Goal: Information Seeking & Learning: Learn about a topic

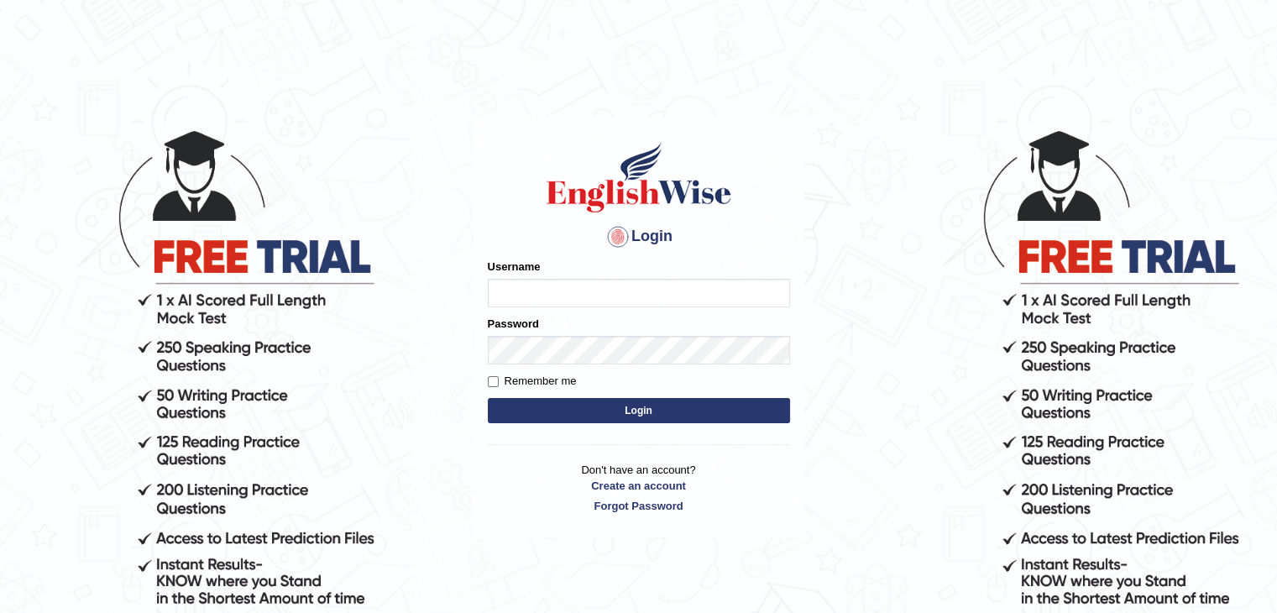
type input "PunamRijal"
click at [658, 408] on button "Login" at bounding box center [639, 410] width 302 height 25
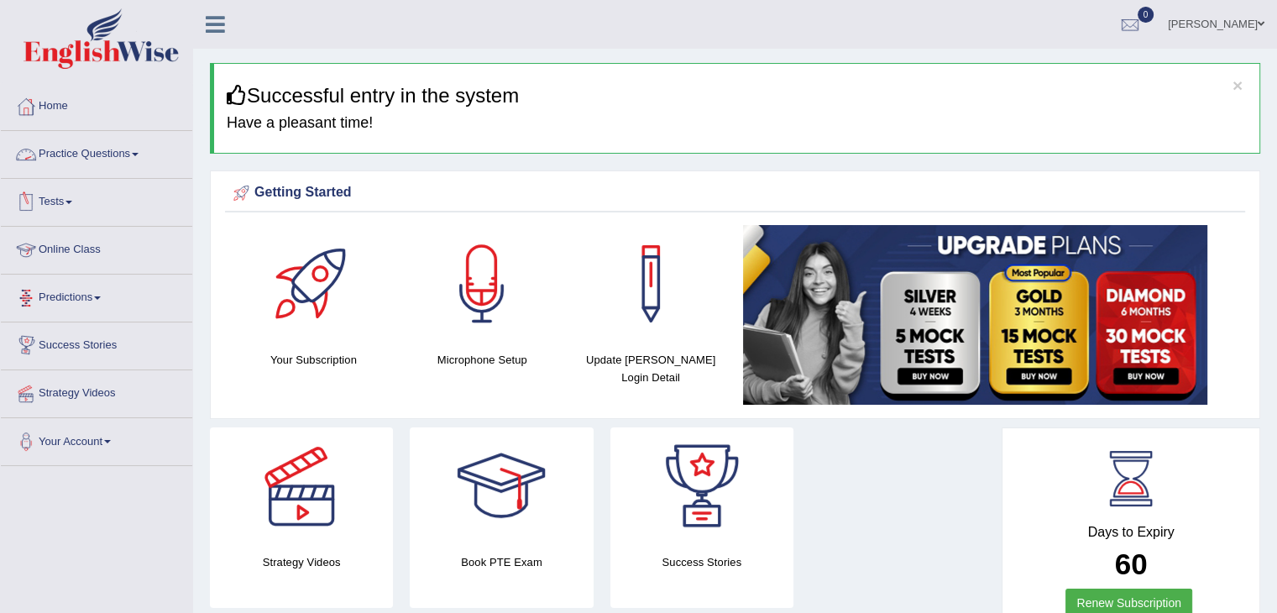
click at [80, 149] on link "Practice Questions" at bounding box center [96, 152] width 191 height 42
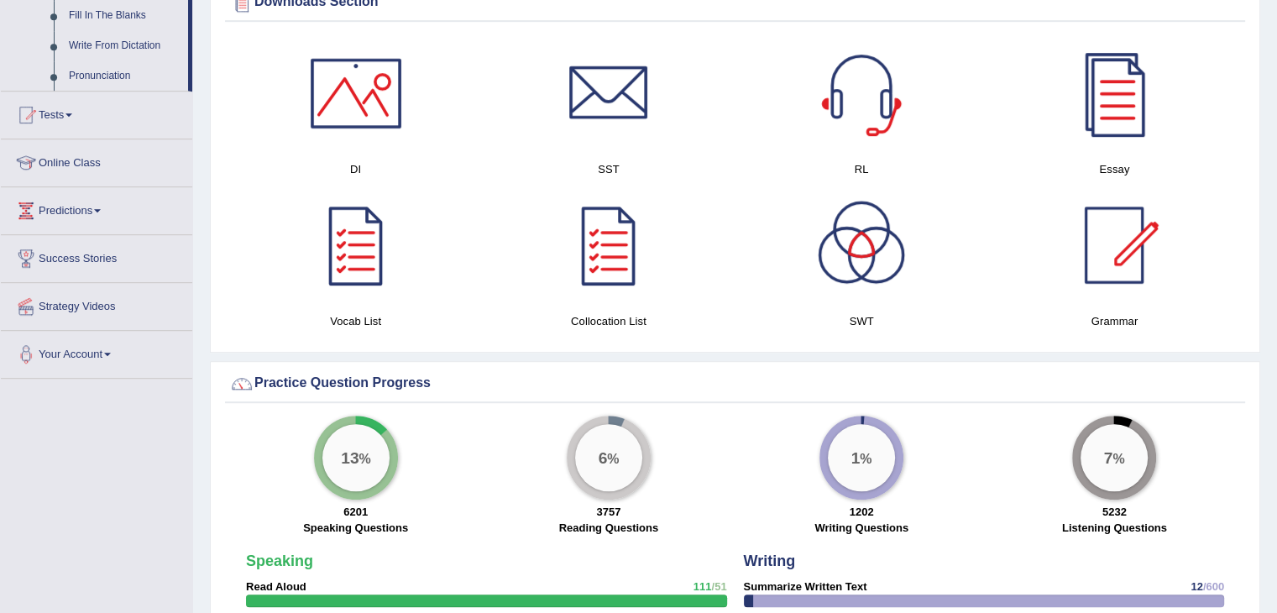
scroll to position [1001, 0]
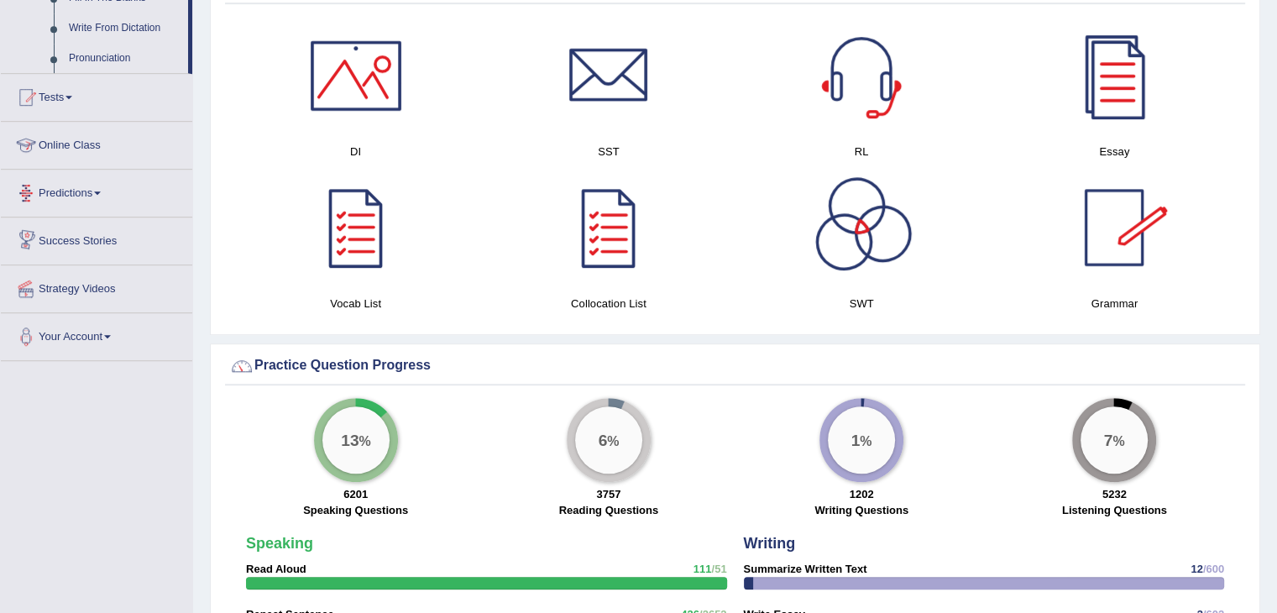
click at [91, 183] on link "Predictions" at bounding box center [96, 191] width 191 height 42
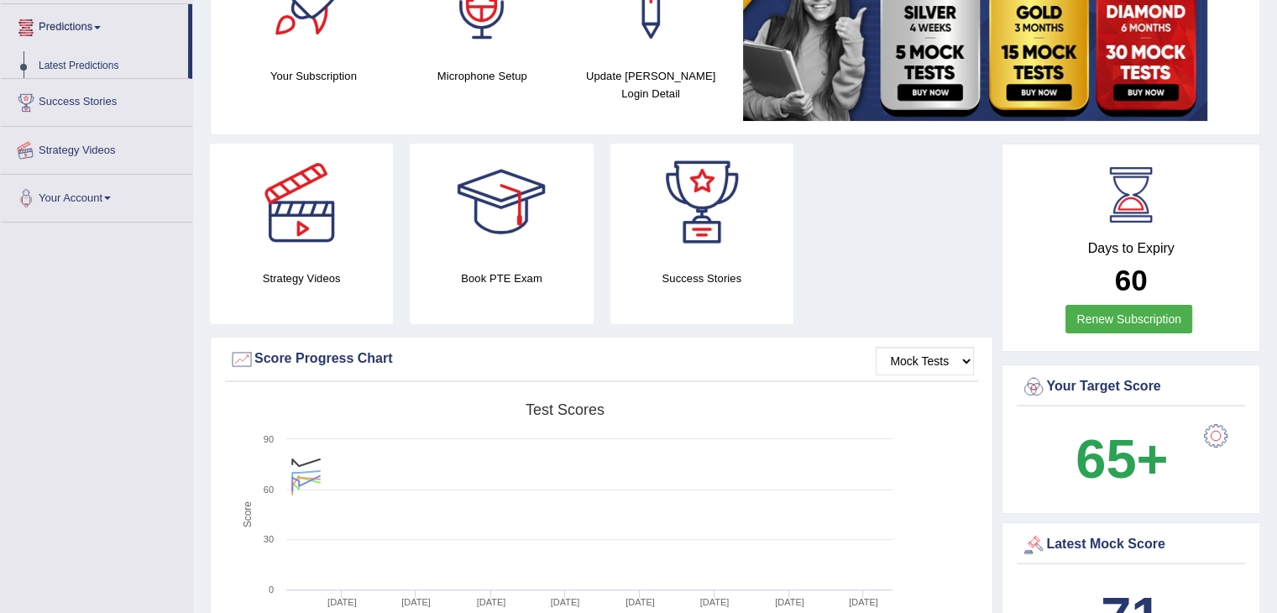
scroll to position [191, 0]
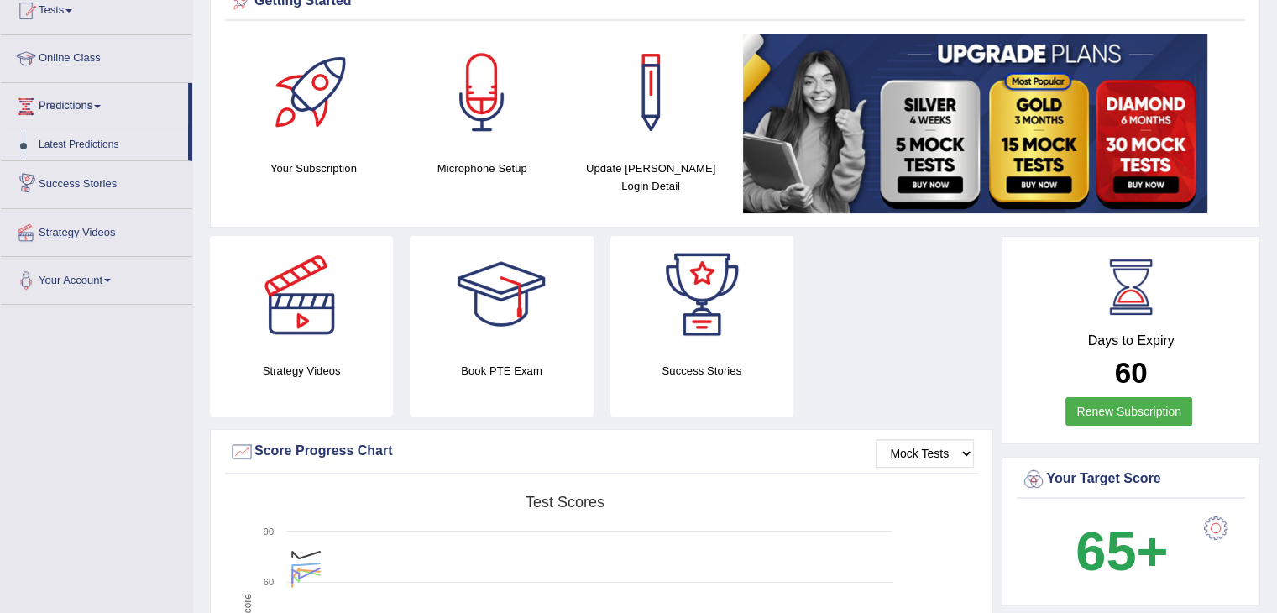
click at [97, 143] on link "Latest Predictions" at bounding box center [109, 145] width 157 height 30
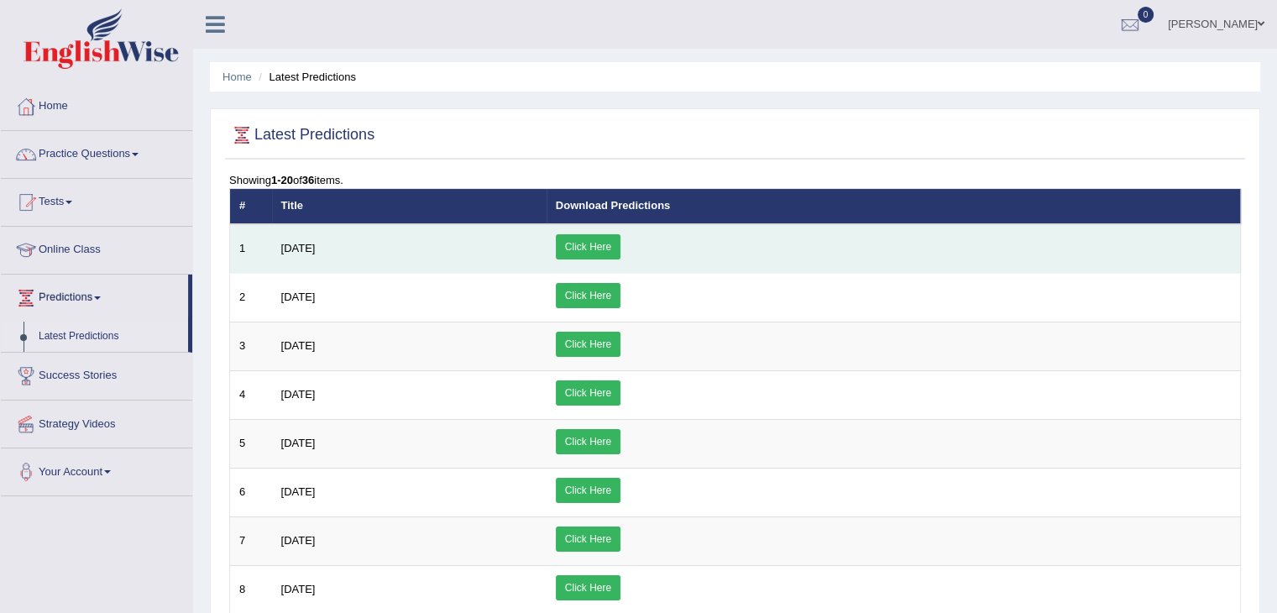
click at [620, 245] on link "Click Here" at bounding box center [588, 246] width 65 height 25
